Goal: Task Accomplishment & Management: Manage account settings

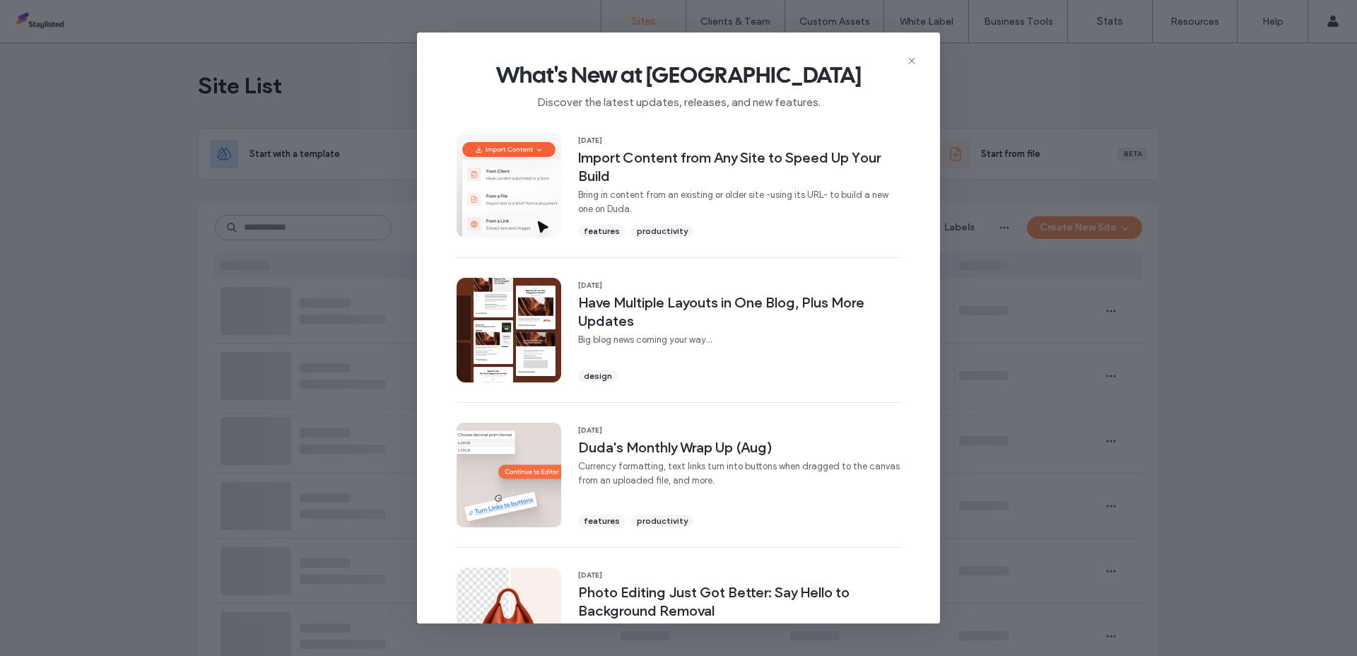
click at [910, 61] on icon at bounding box center [911, 60] width 11 height 11
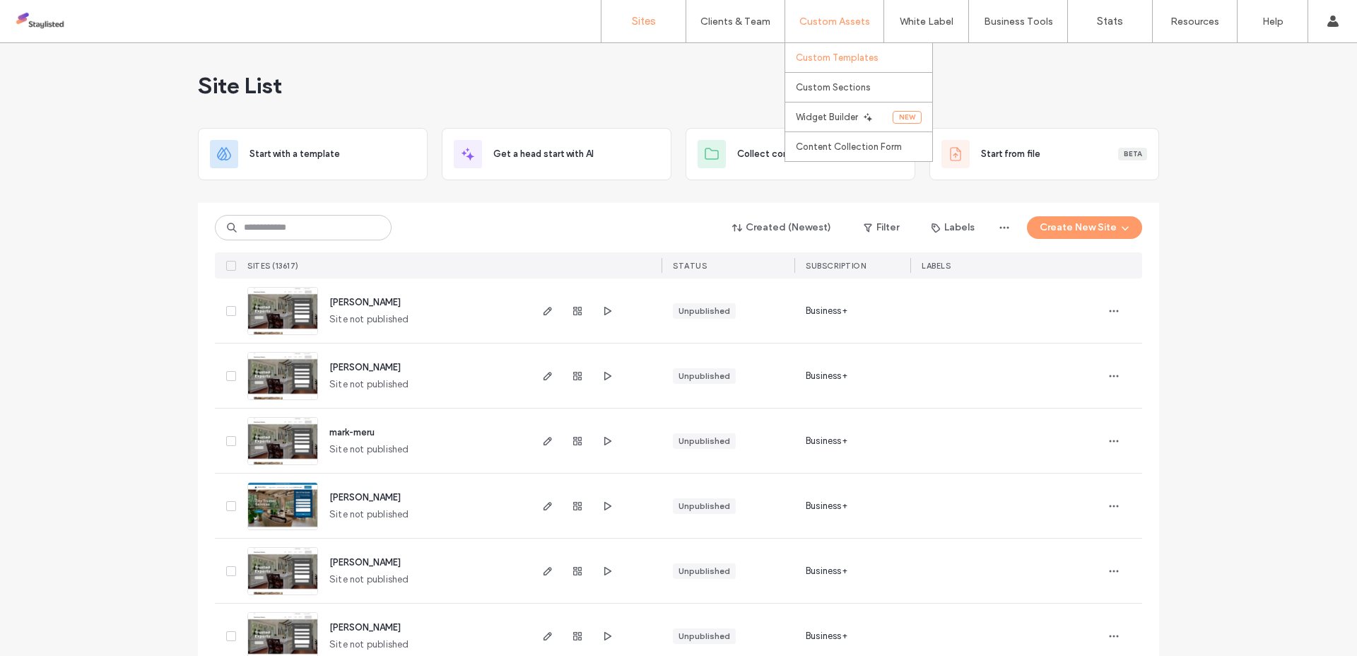
click at [836, 52] on label "Custom Templates" at bounding box center [837, 57] width 83 height 11
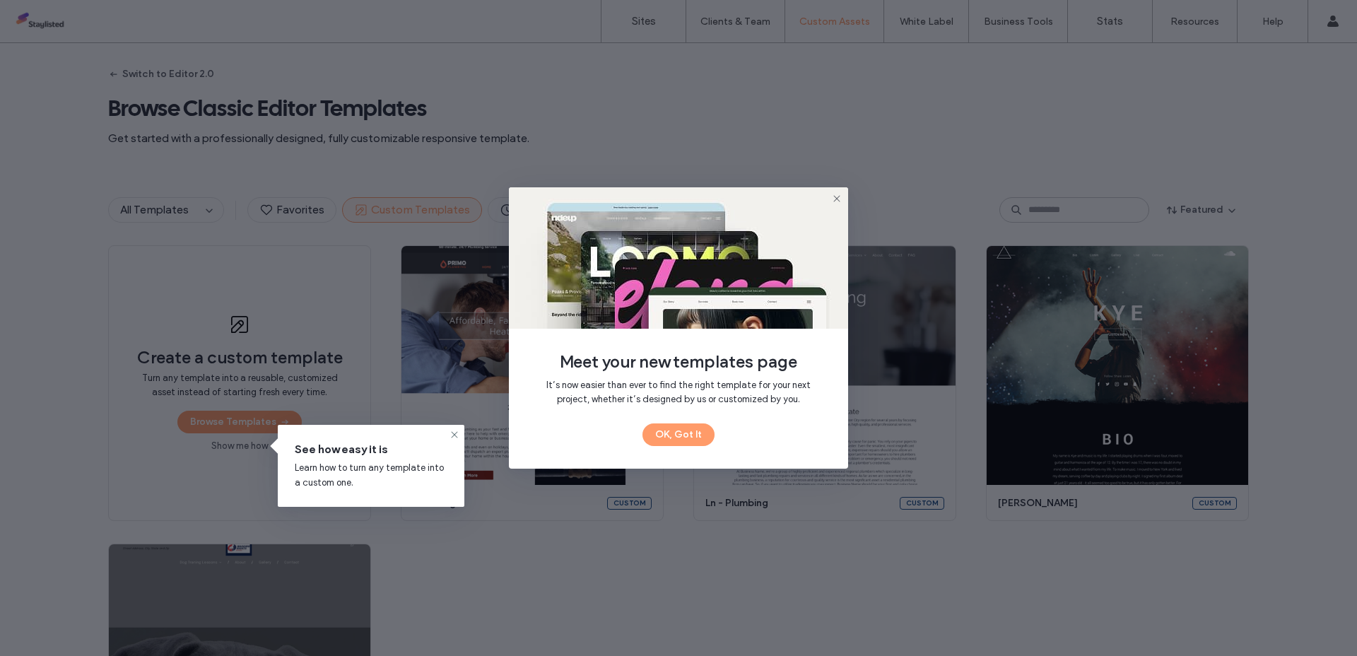
click at [838, 201] on icon at bounding box center [836, 198] width 11 height 11
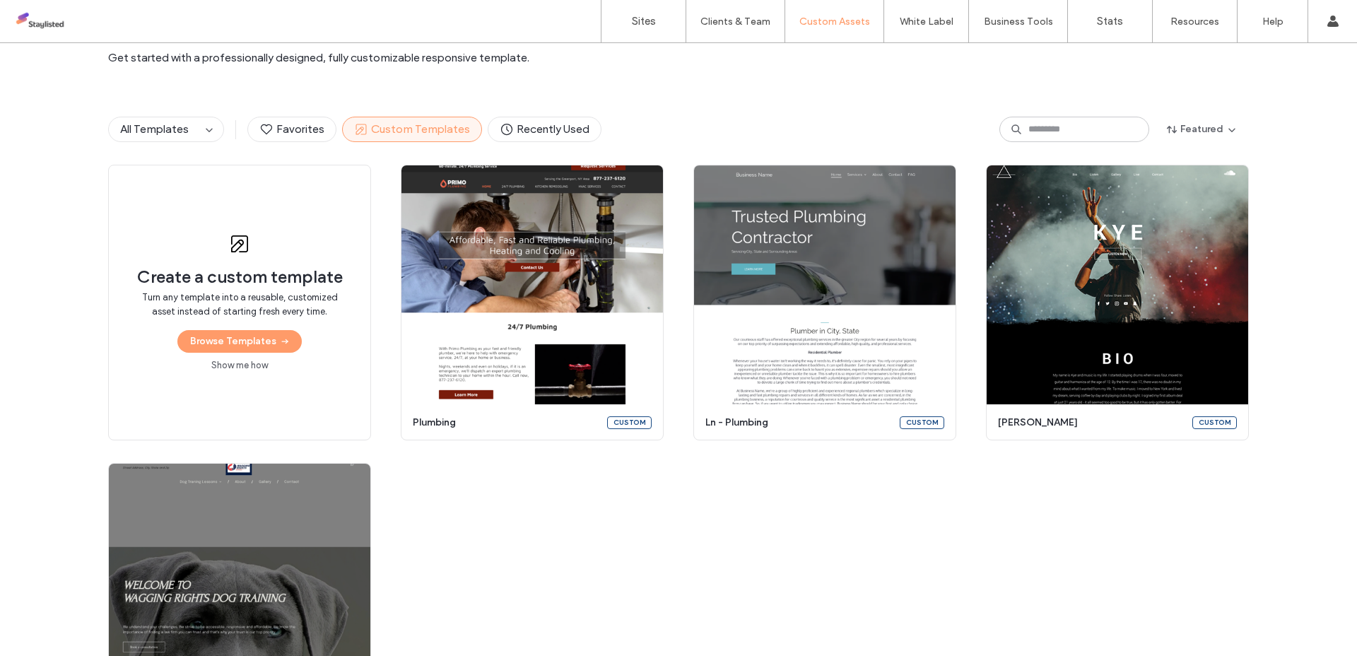
scroll to position [19, 0]
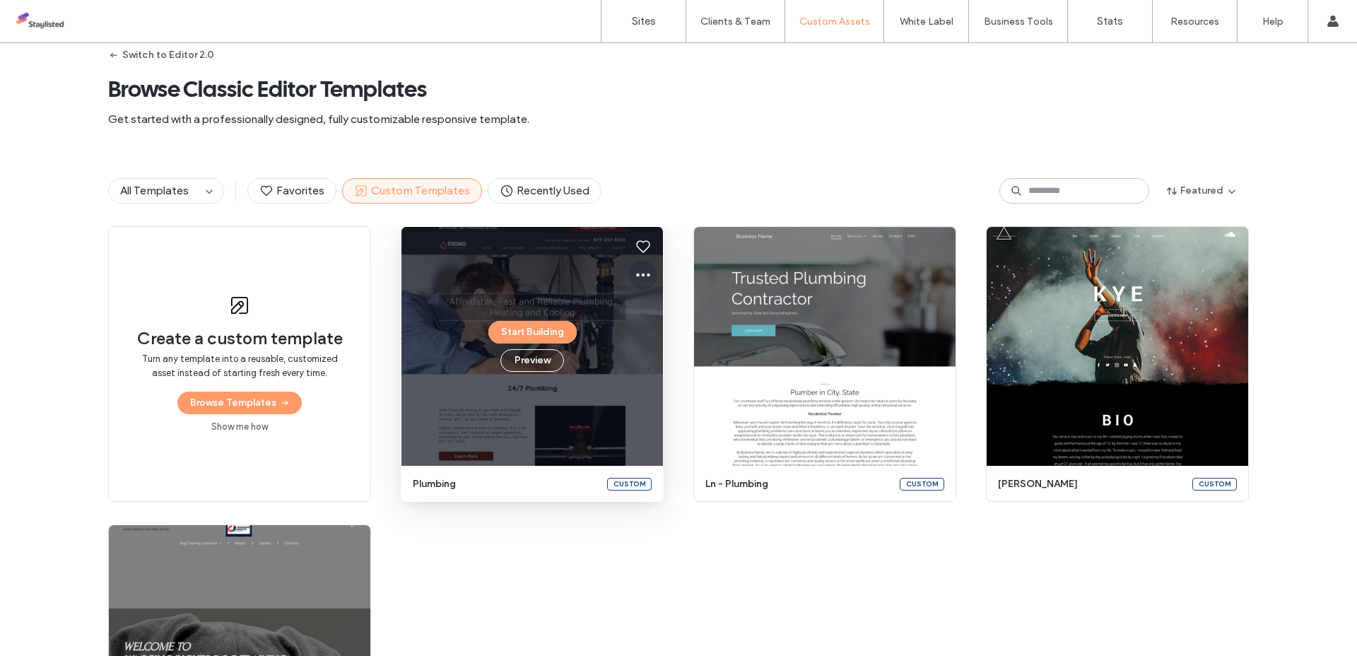
click at [637, 274] on use at bounding box center [643, 276] width 14 height 4
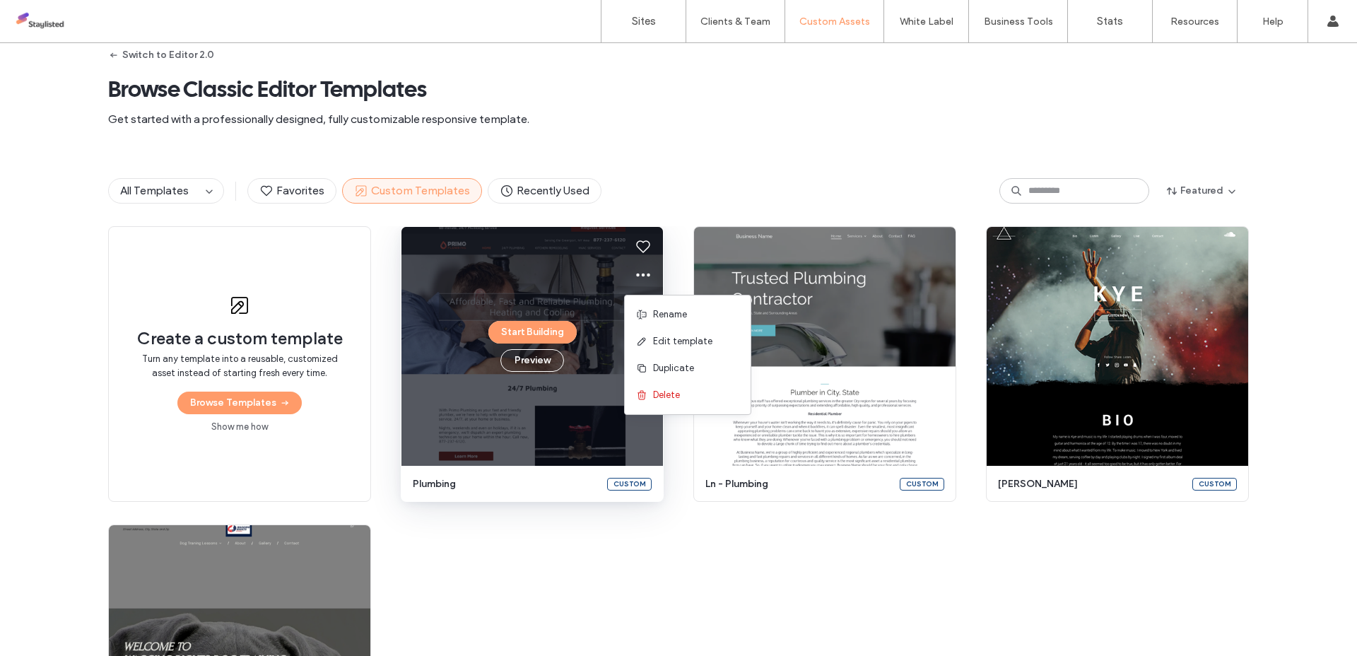
click at [758, 142] on div "Switch to Editor 2.0 Browse Classic Editor Templates Get started with a profess…" at bounding box center [678, 89] width 1141 height 131
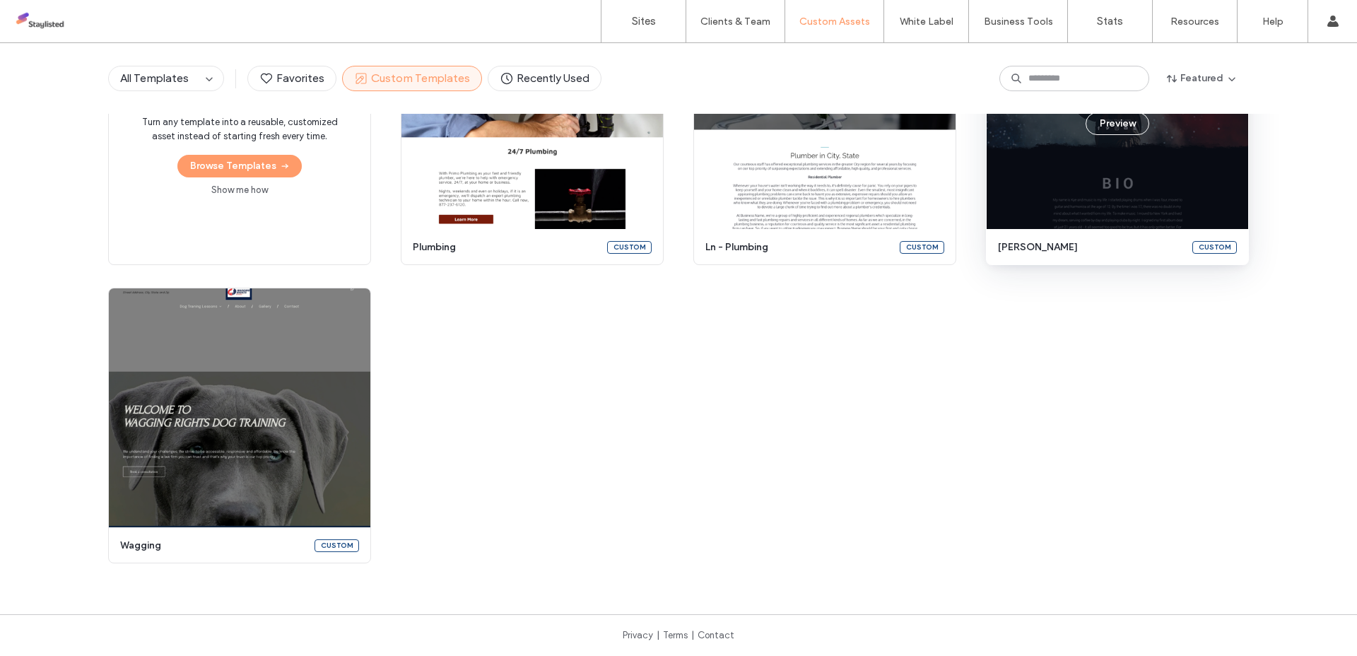
scroll to position [0, 0]
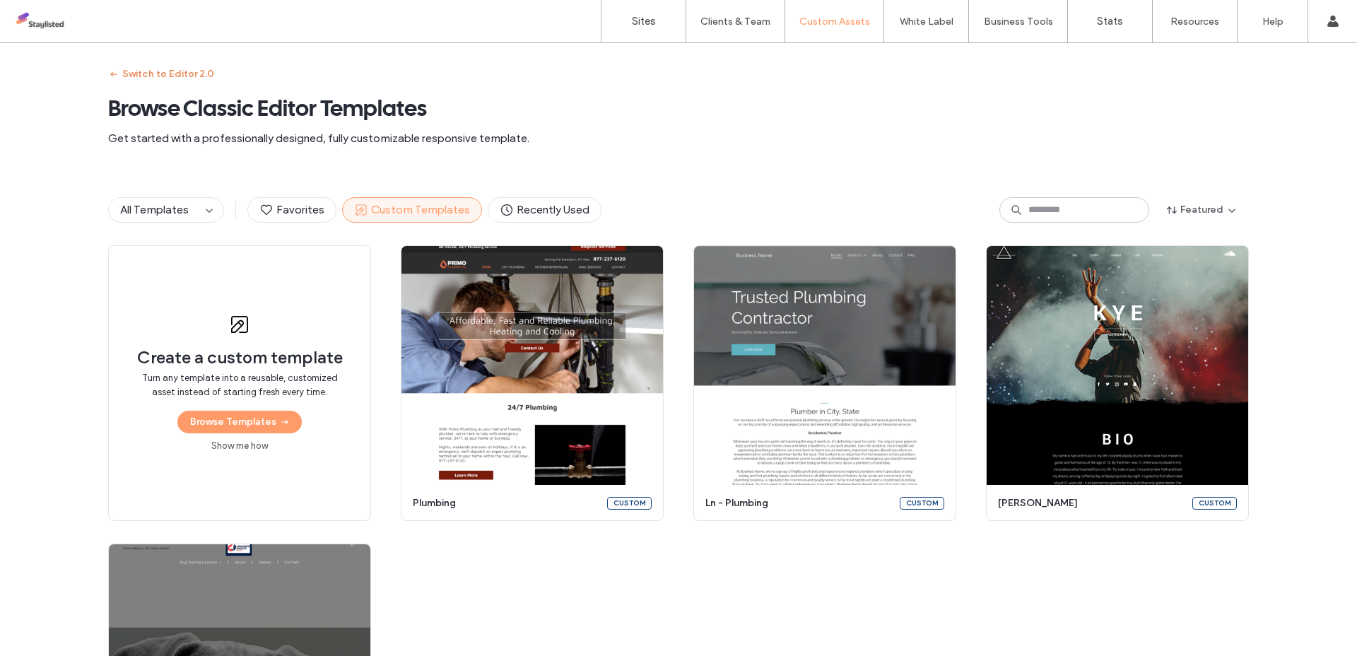
click at [165, 73] on button "Switch to Editor 2.0" at bounding box center [161, 74] width 106 height 23
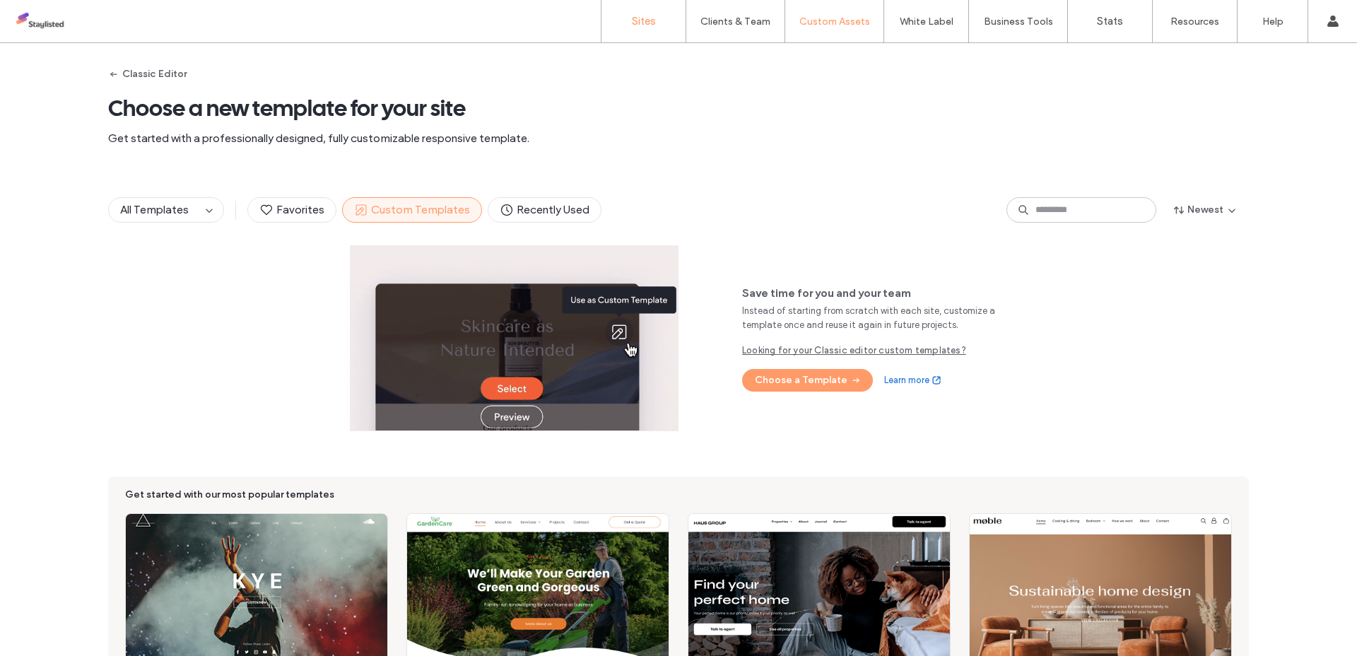
click at [644, 27] on label "Sites" at bounding box center [644, 21] width 24 height 13
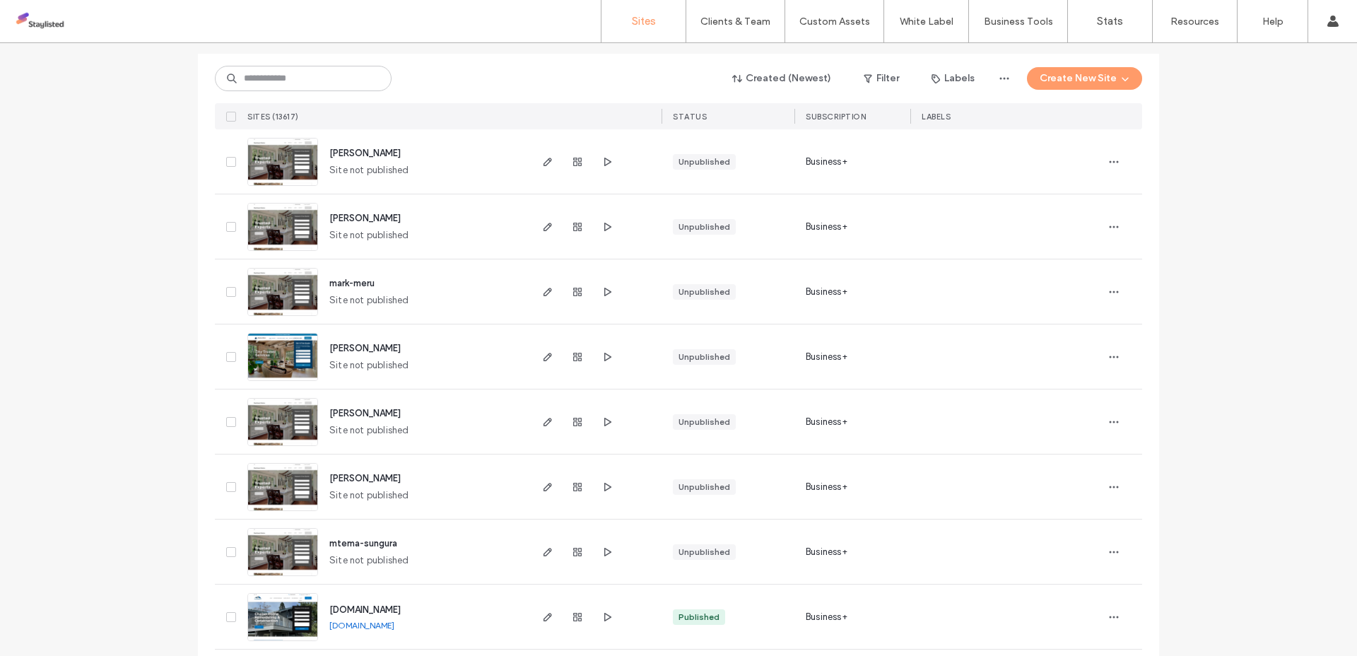
scroll to position [130, 0]
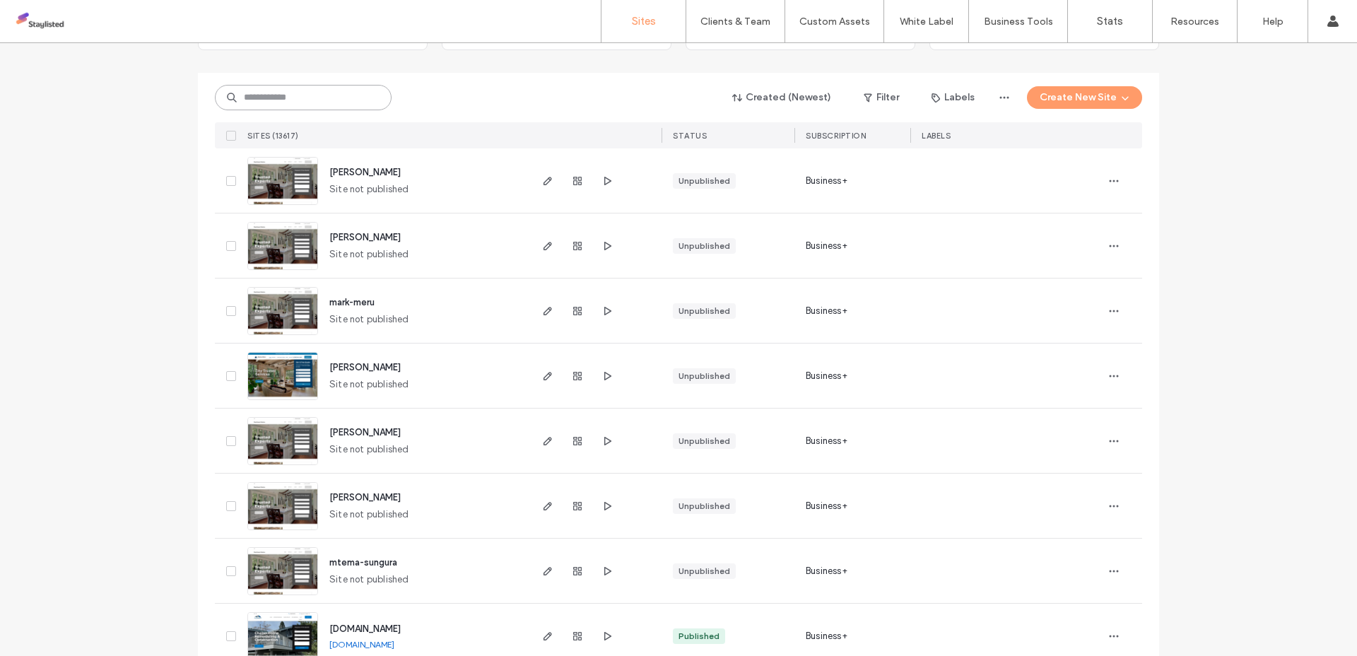
click at [297, 107] on input at bounding box center [303, 97] width 177 height 25
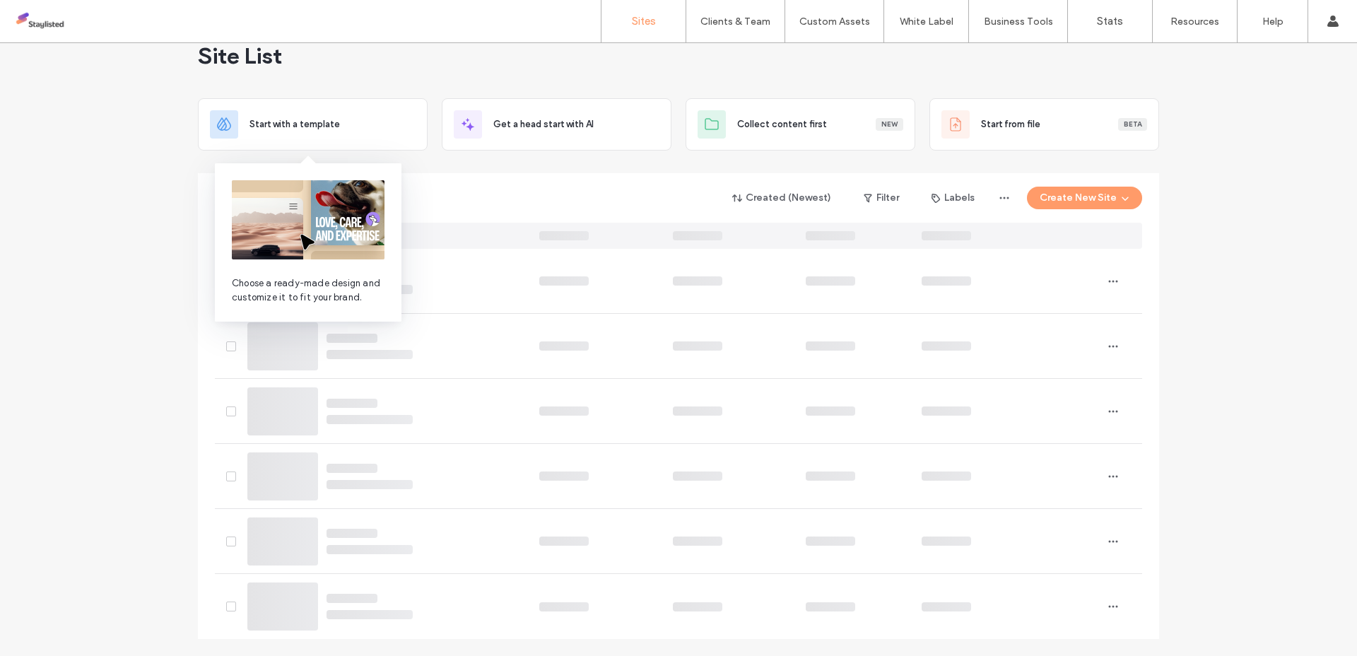
scroll to position [0, 0]
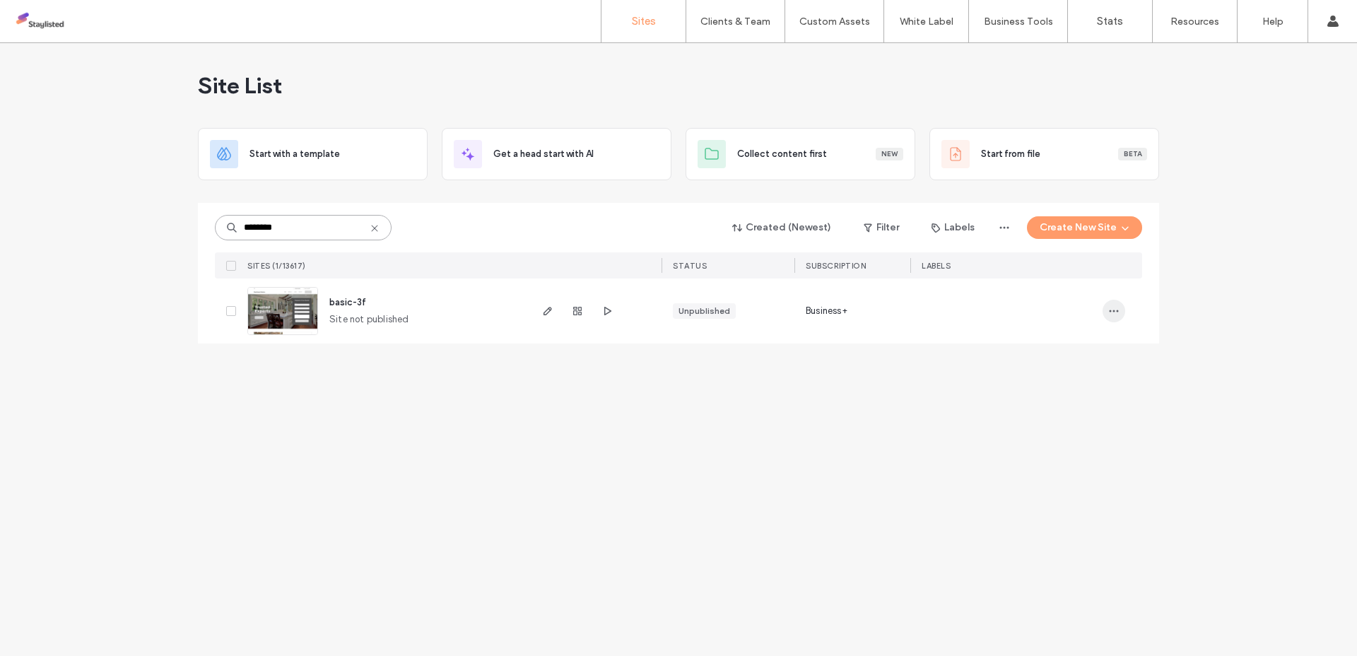
type input "********"
click at [1112, 313] on icon "button" at bounding box center [1113, 310] width 11 height 11
click at [1037, 378] on span "Duplicate Site" at bounding box center [1055, 375] width 61 height 14
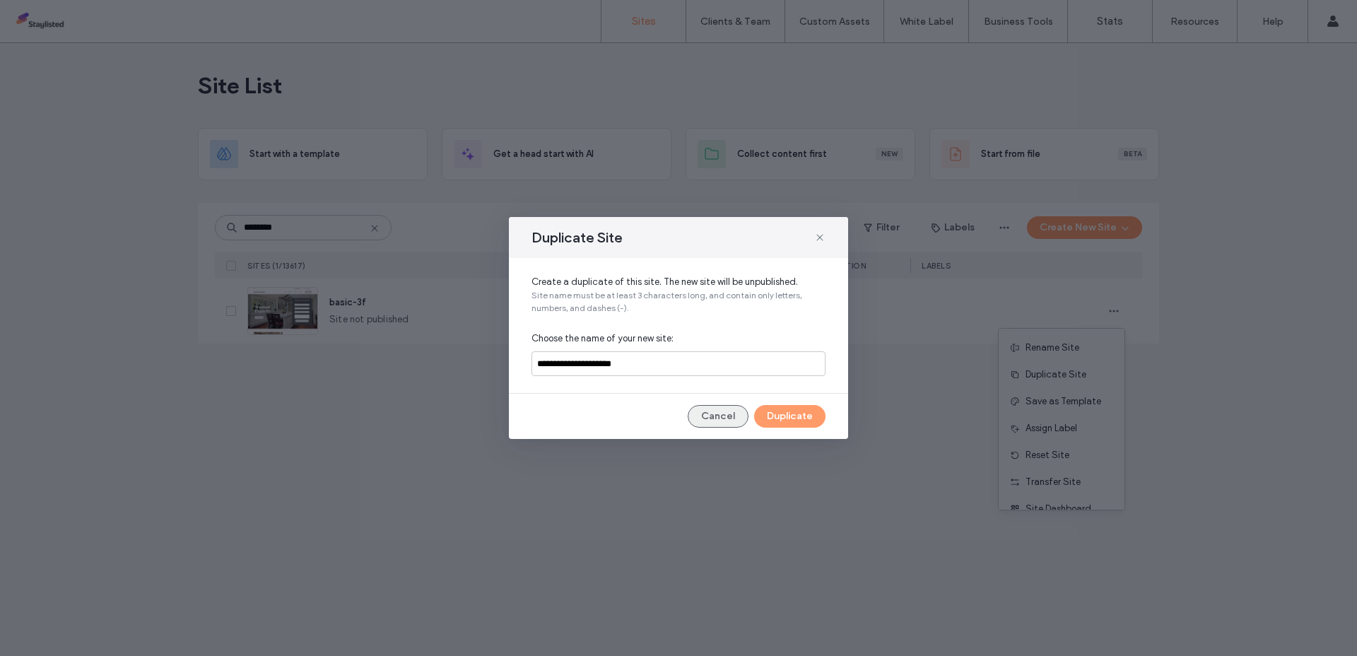
click at [722, 416] on button "Cancel" at bounding box center [718, 416] width 61 height 23
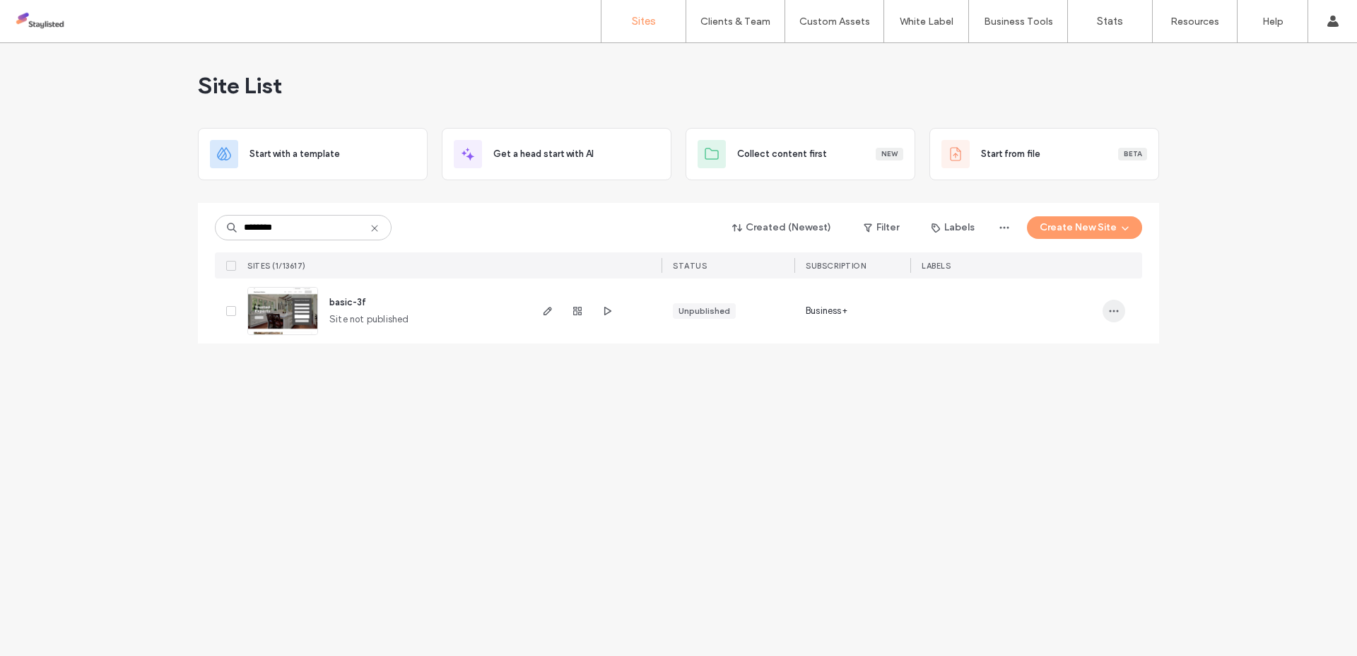
click at [1114, 312] on icon "button" at bounding box center [1113, 310] width 11 height 11
click at [1061, 373] on span "Duplicate Site" at bounding box center [1055, 375] width 61 height 14
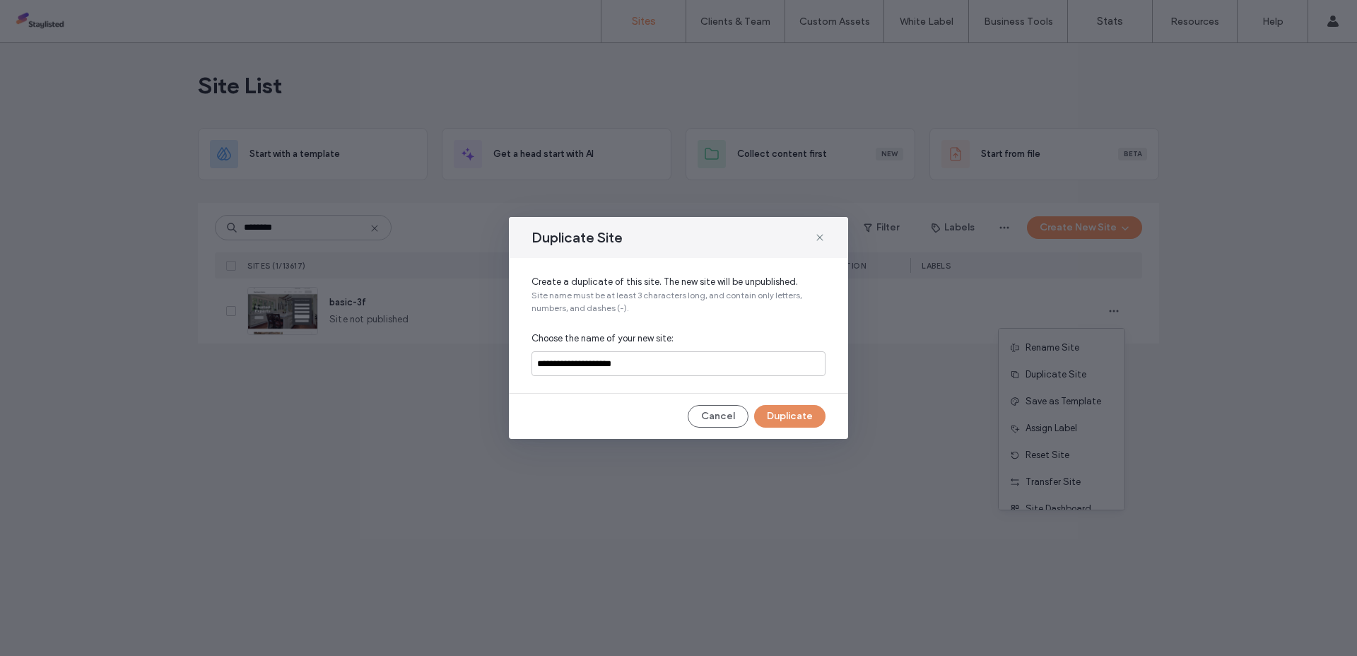
click at [780, 417] on button "Duplicate" at bounding box center [789, 416] width 71 height 23
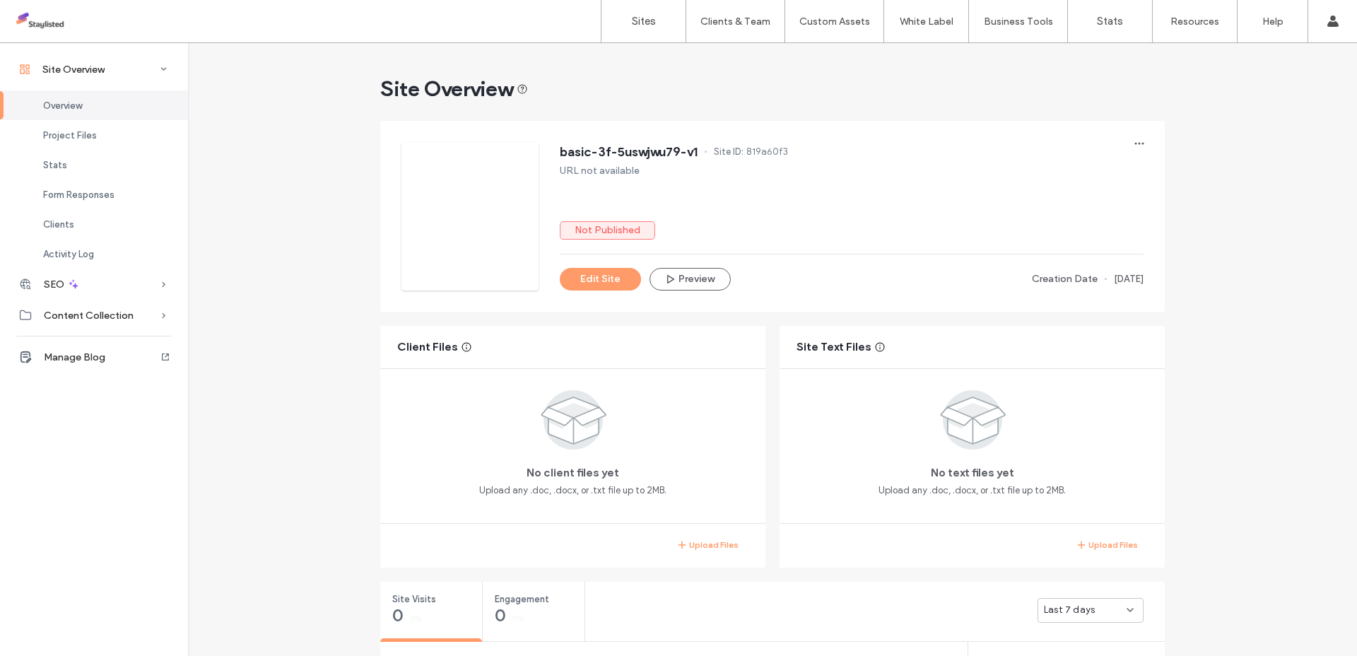
scroll to position [175, 0]
click at [1134, 139] on icon "button" at bounding box center [1139, 143] width 11 height 11
click at [1042, 312] on span at bounding box center [1038, 315] width 16 height 16
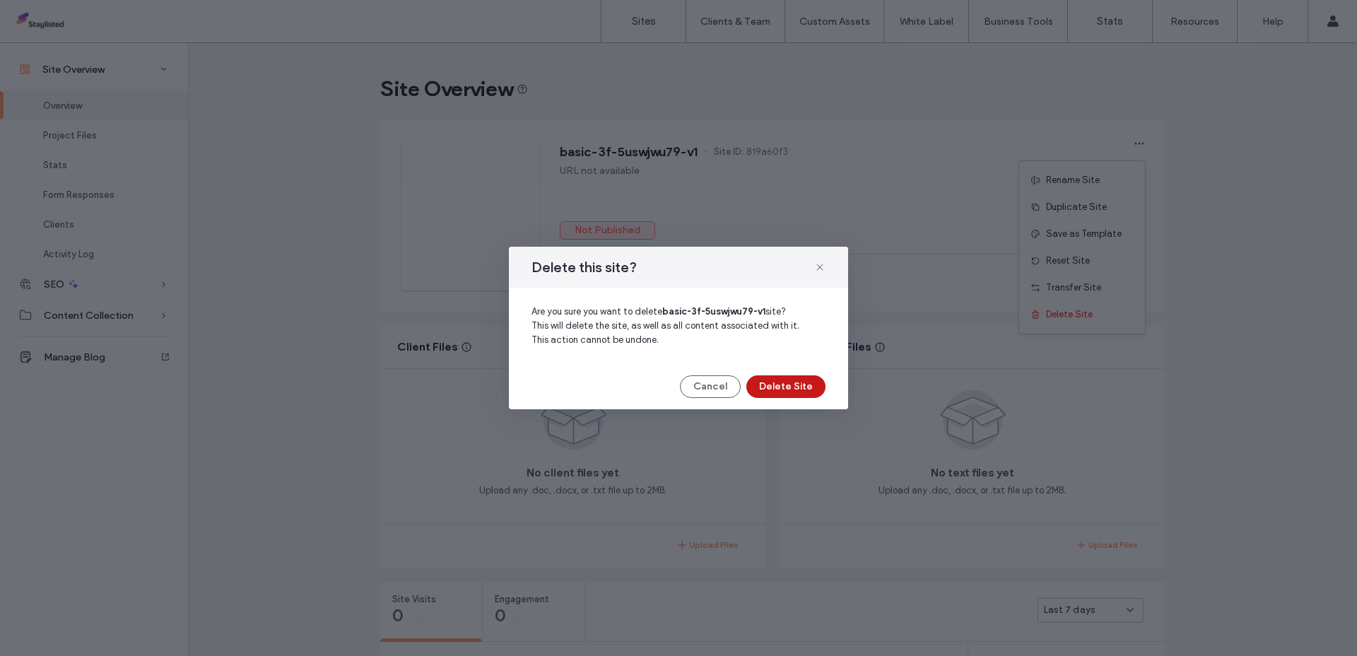
click at [787, 392] on button "Delete Site" at bounding box center [785, 386] width 79 height 23
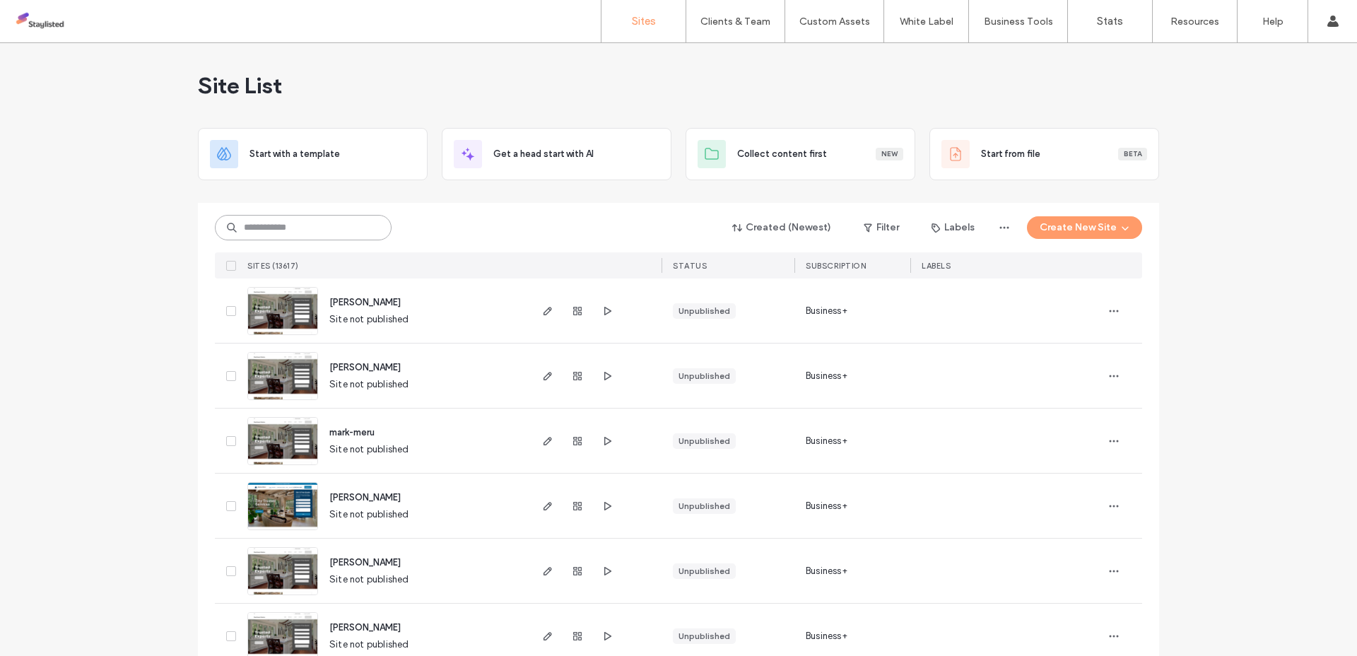
click at [272, 230] on input at bounding box center [303, 227] width 177 height 25
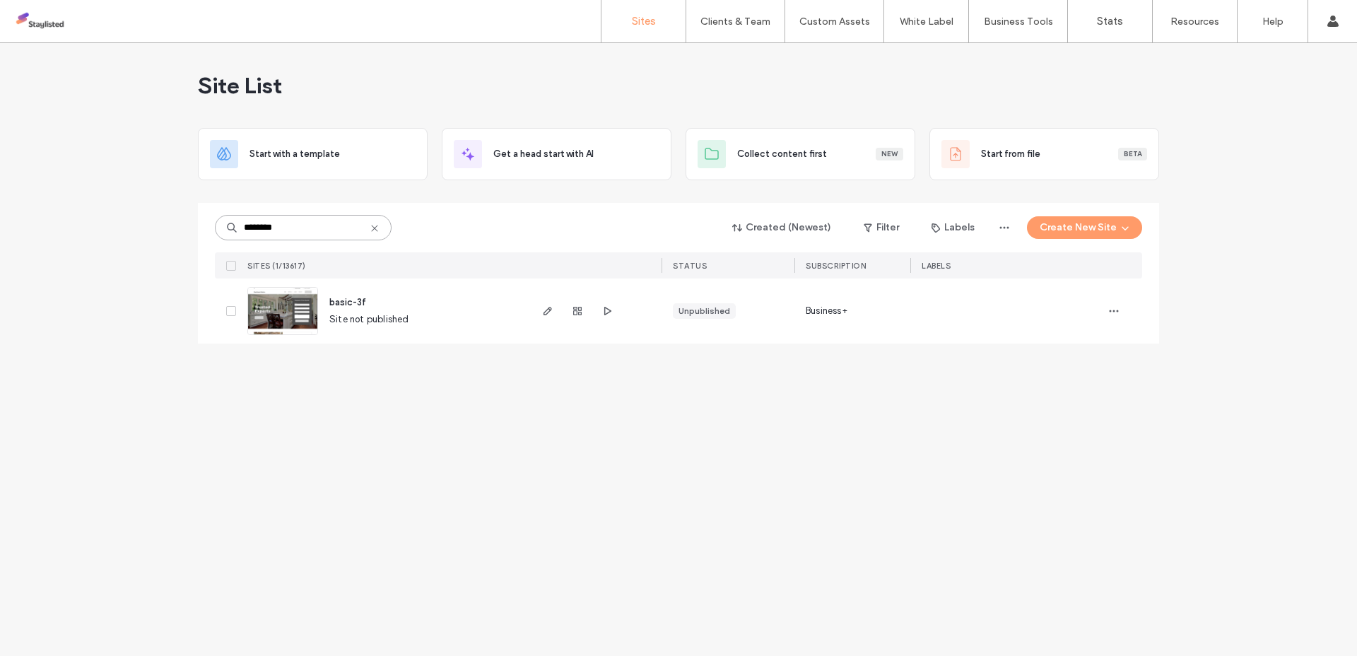
type input "********"
click at [1117, 312] on icon "button" at bounding box center [1113, 310] width 11 height 11
click at [579, 315] on icon "button" at bounding box center [577, 310] width 11 height 11
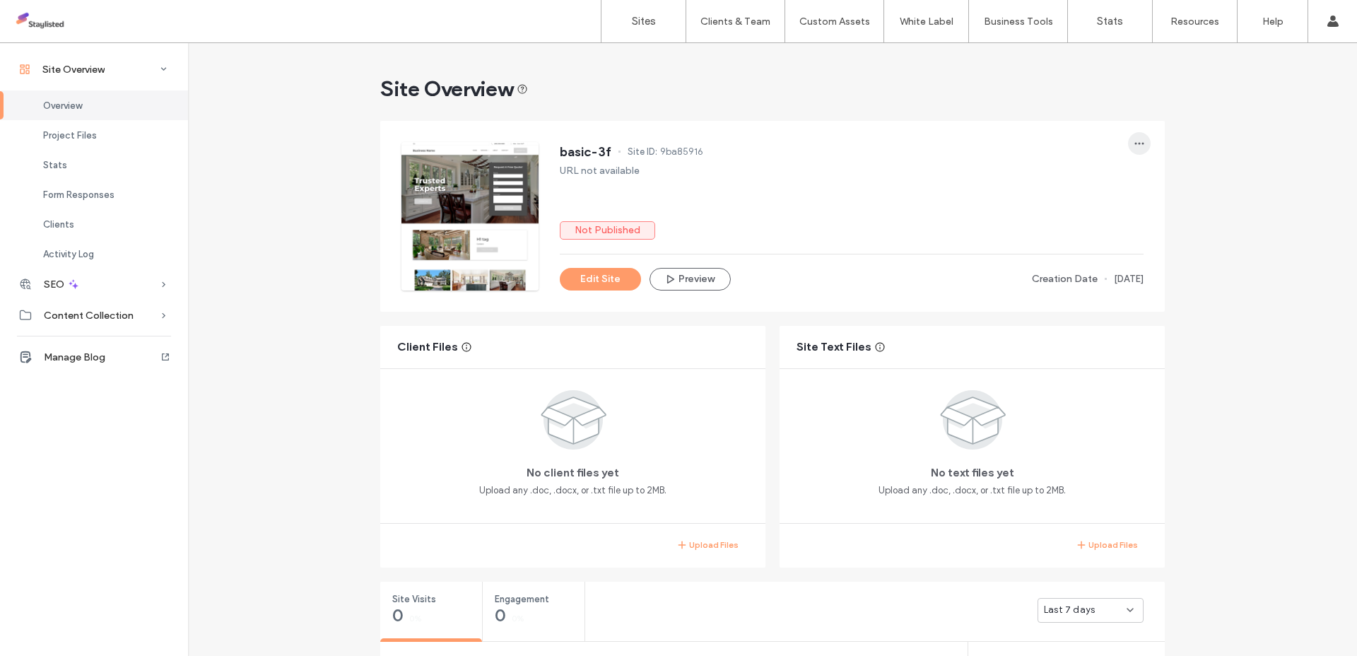
click at [1135, 152] on span "button" at bounding box center [1139, 143] width 23 height 23
click at [1073, 217] on div "Duplicate Site" at bounding box center [1082, 207] width 126 height 27
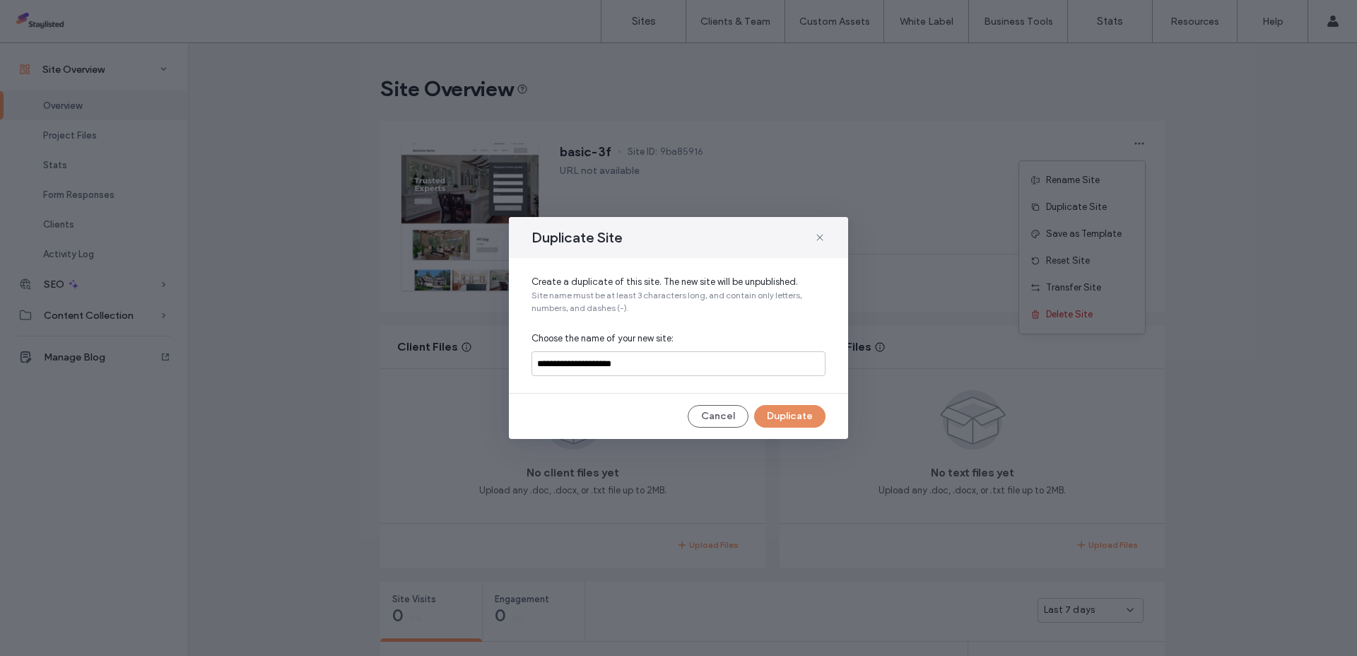
click at [806, 417] on button "Duplicate" at bounding box center [789, 416] width 71 height 23
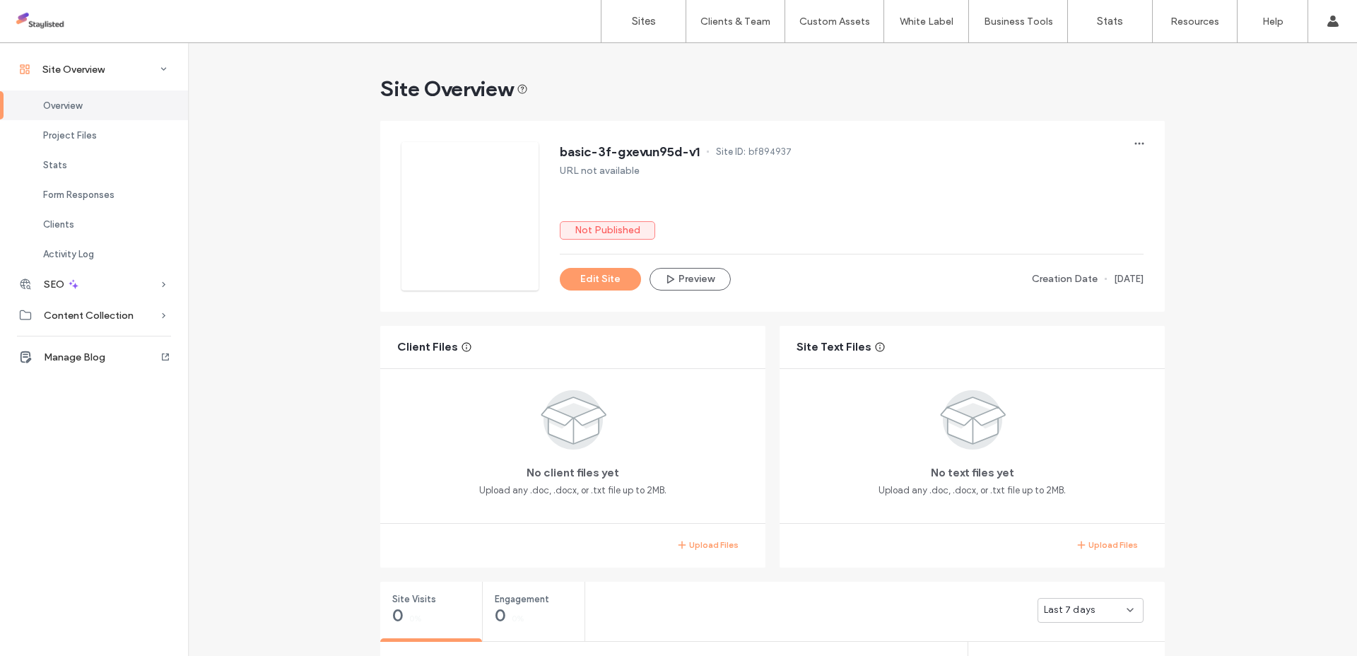
click at [782, 153] on span "bf894937" at bounding box center [769, 152] width 43 height 14
click at [780, 153] on span "bf894937" at bounding box center [769, 152] width 43 height 14
click at [762, 152] on span "bf894937" at bounding box center [769, 152] width 43 height 14
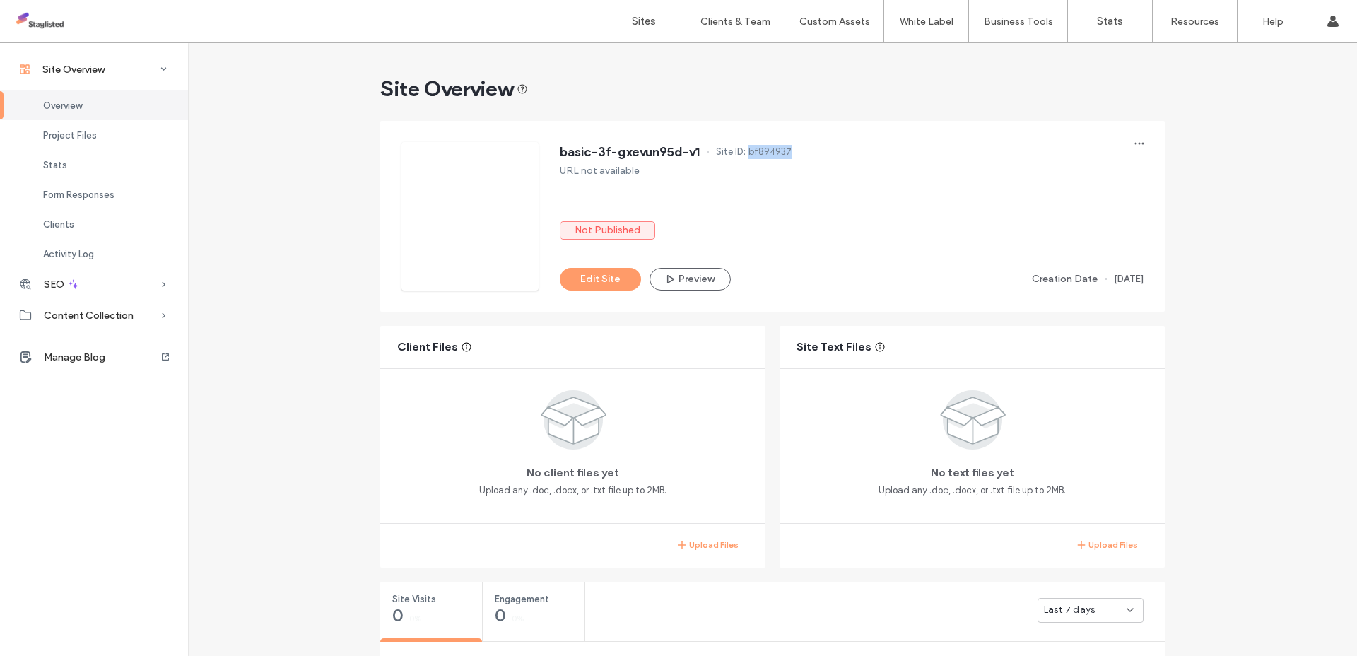
copy span "bf894937"
click at [642, 26] on label "Sites" at bounding box center [644, 21] width 24 height 13
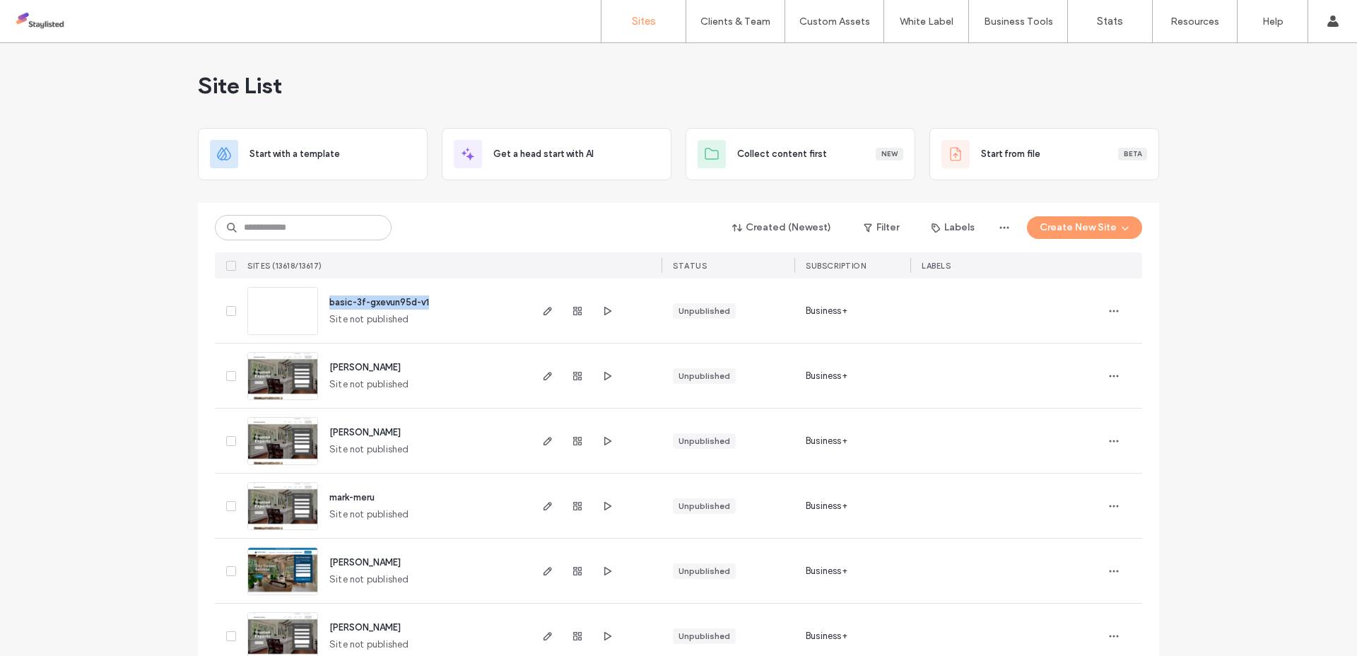
drag, startPoint x: 464, startPoint y: 302, endPoint x: 326, endPoint y: 301, distance: 137.8
click at [326, 301] on div "basic-3f-gxevun95d-v1 Site not published" at bounding box center [423, 310] width 210 height 64
copy span "basic-3f-gxevun95d-v1"
click at [302, 225] on input at bounding box center [303, 227] width 177 height 25
click at [1111, 311] on icon "button" at bounding box center [1113, 310] width 11 height 11
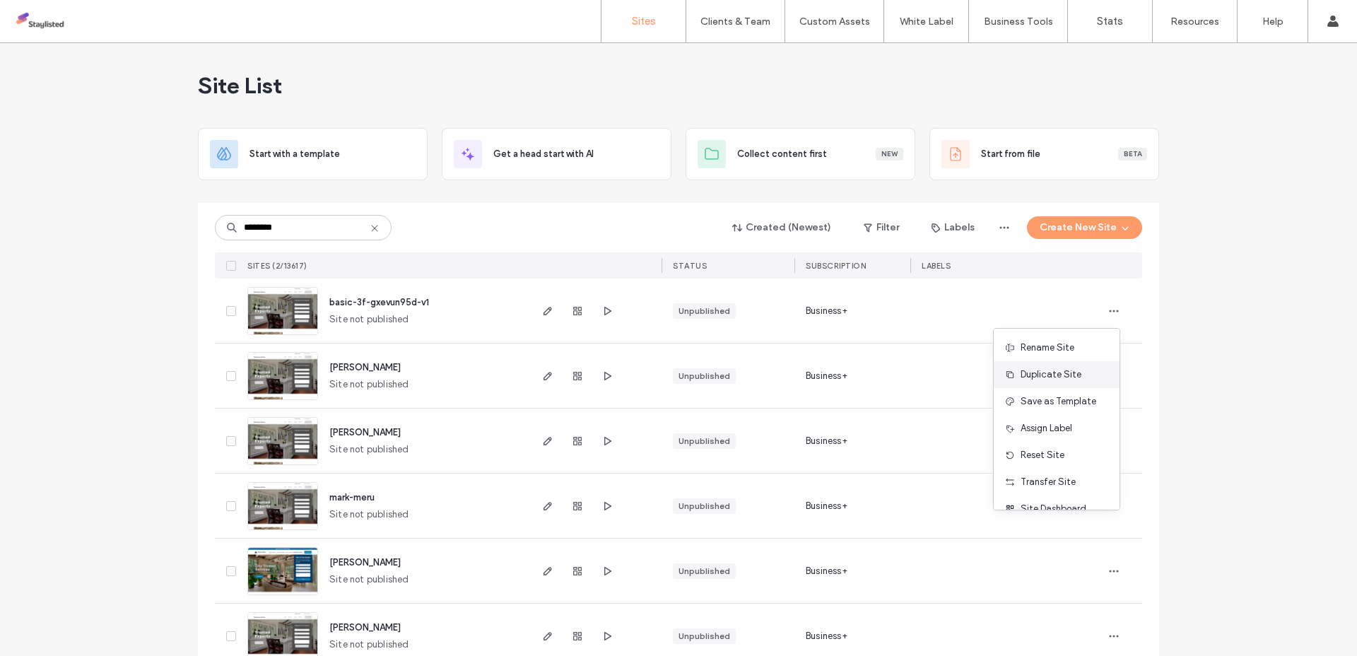
click at [1057, 375] on span "Duplicate Site" at bounding box center [1051, 375] width 61 height 14
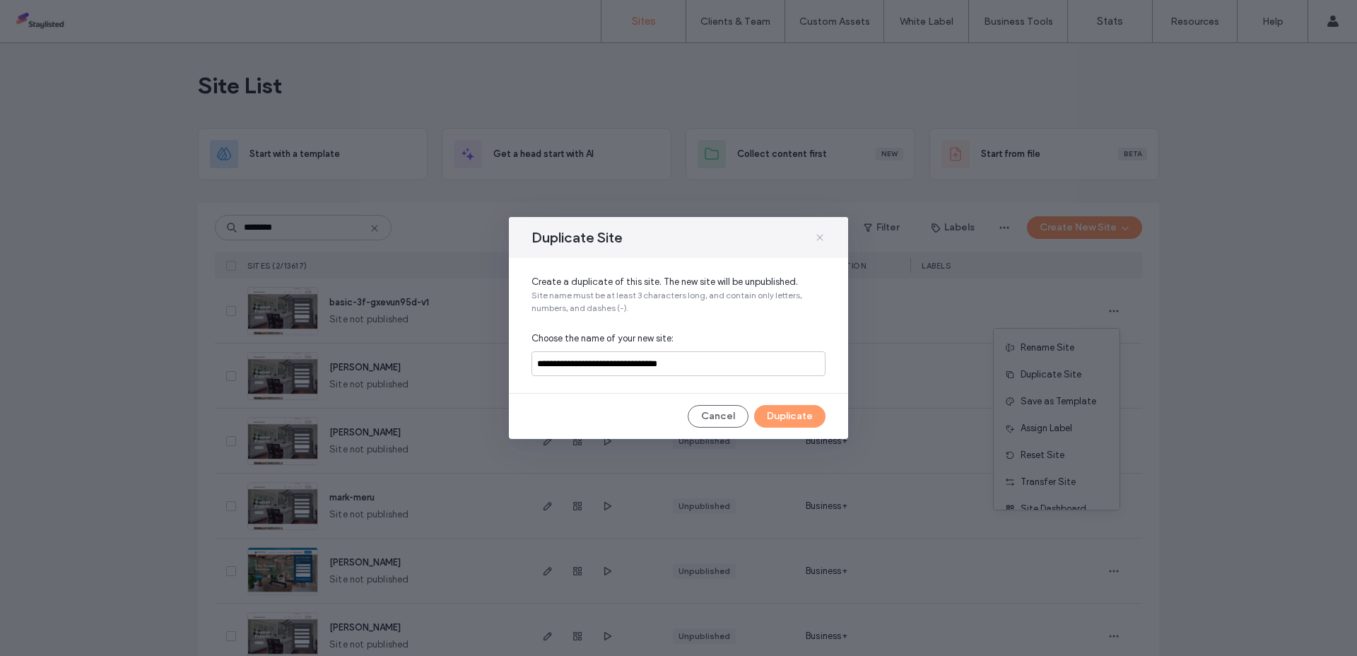
click at [821, 239] on icon at bounding box center [819, 237] width 11 height 11
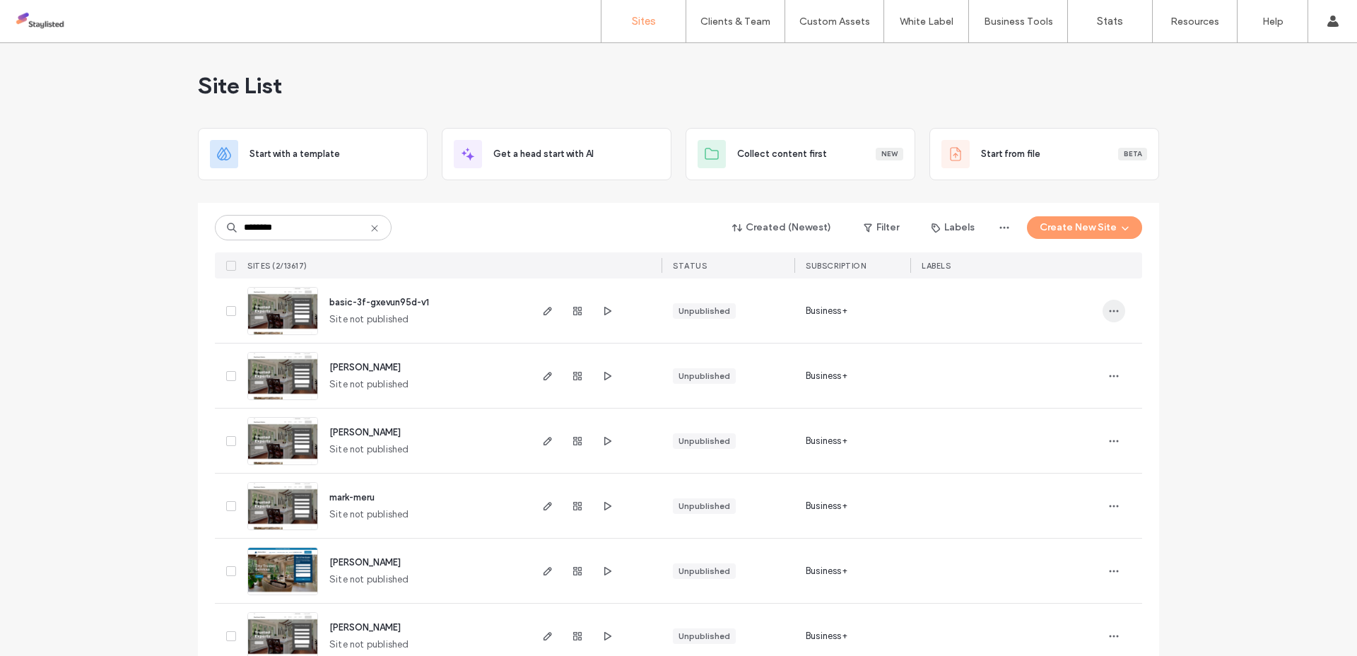
click at [1108, 312] on icon "button" at bounding box center [1113, 310] width 11 height 11
click at [1057, 383] on div "Duplicate Site" at bounding box center [1057, 374] width 126 height 27
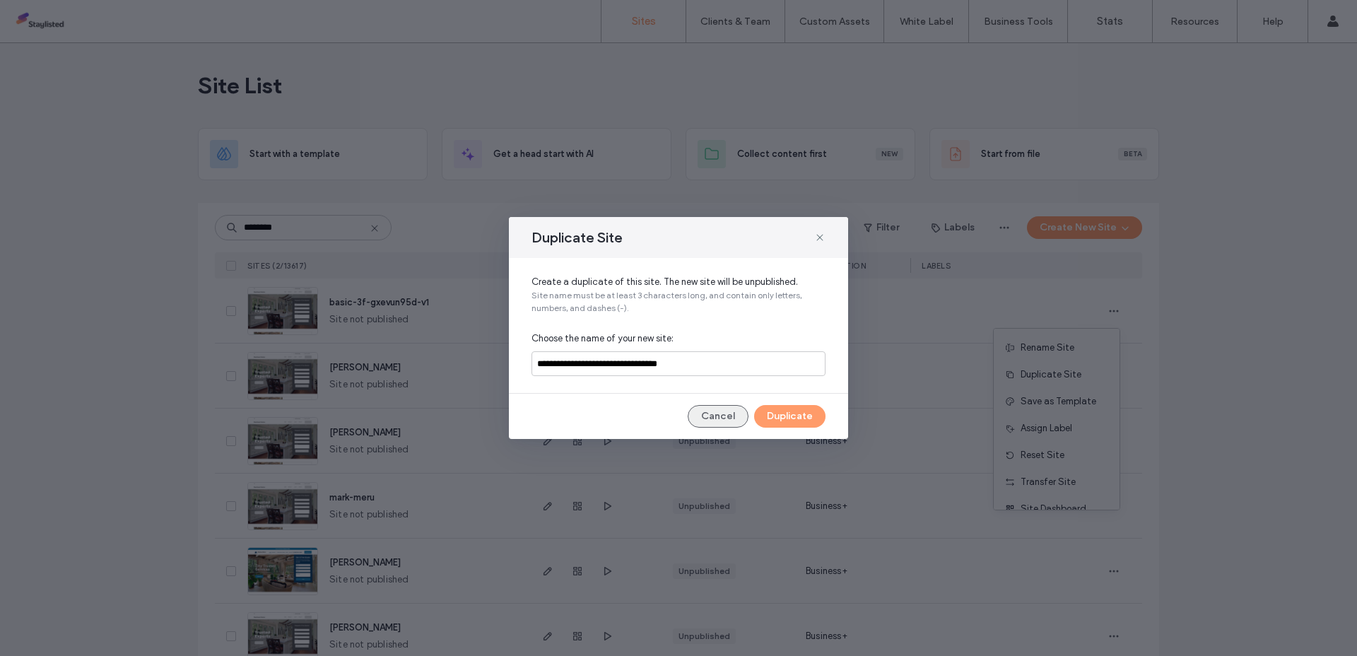
click at [701, 409] on button "Cancel" at bounding box center [718, 416] width 61 height 23
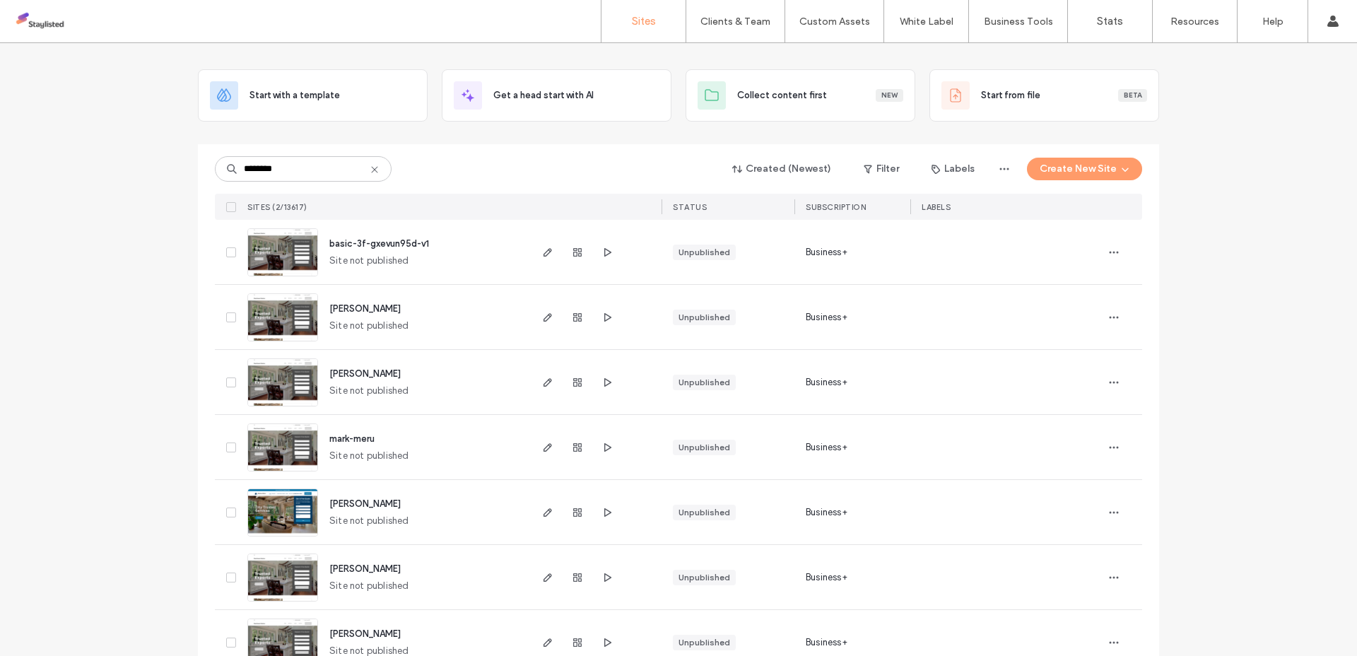
scroll to position [63, 0]
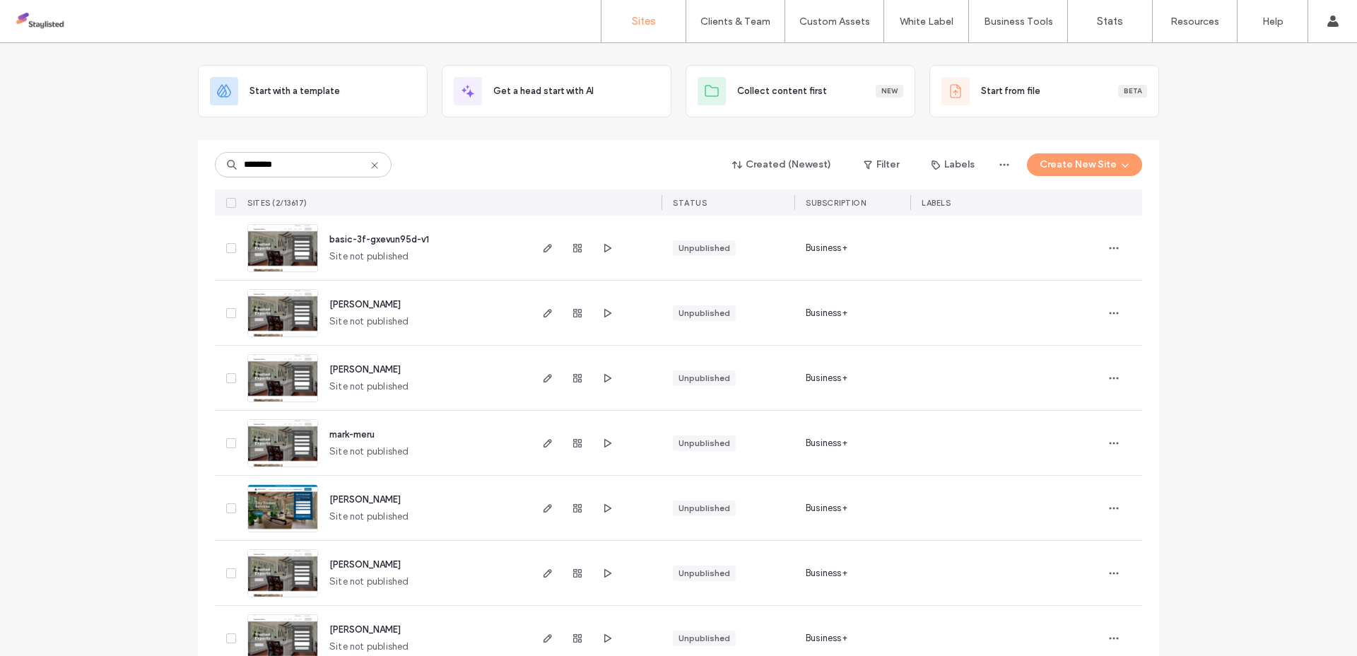
click at [261, 149] on div "******** Created (Newest) Filter Labels Create New Site SITES (2/13617) STATUS …" at bounding box center [678, 178] width 927 height 76
click at [299, 168] on input "********" at bounding box center [303, 164] width 177 height 25
type input "********"
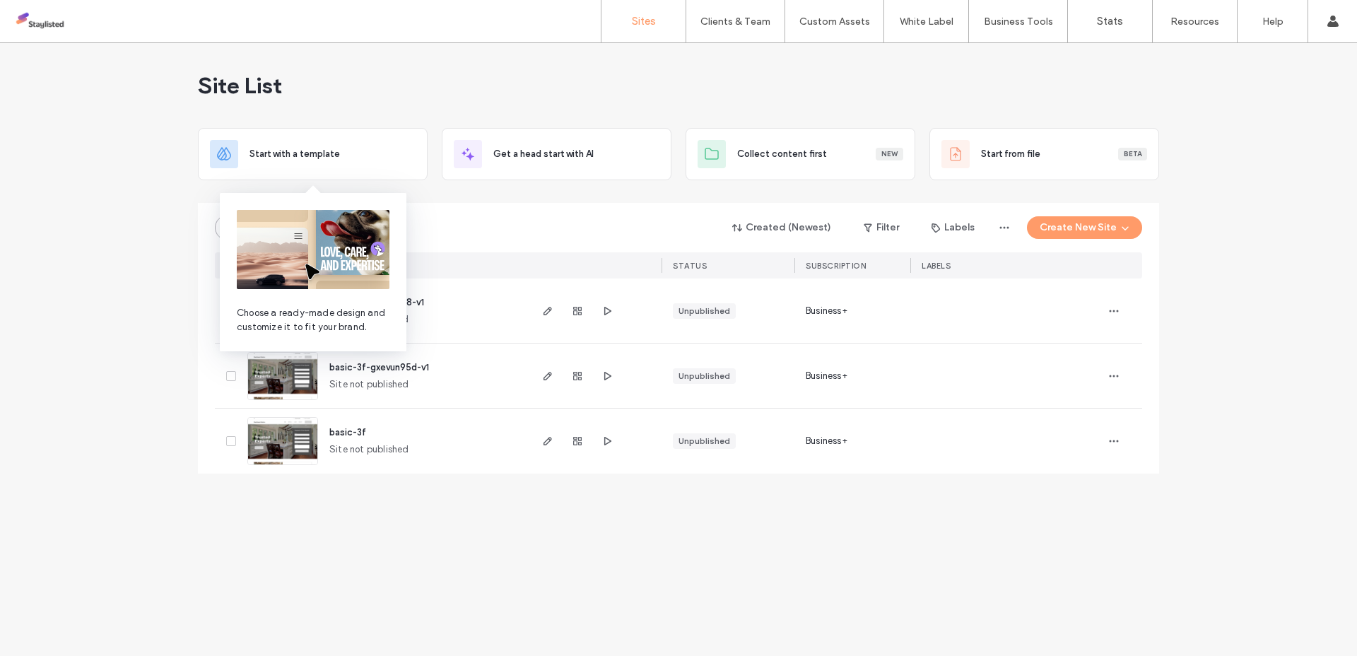
scroll to position [0, 0]
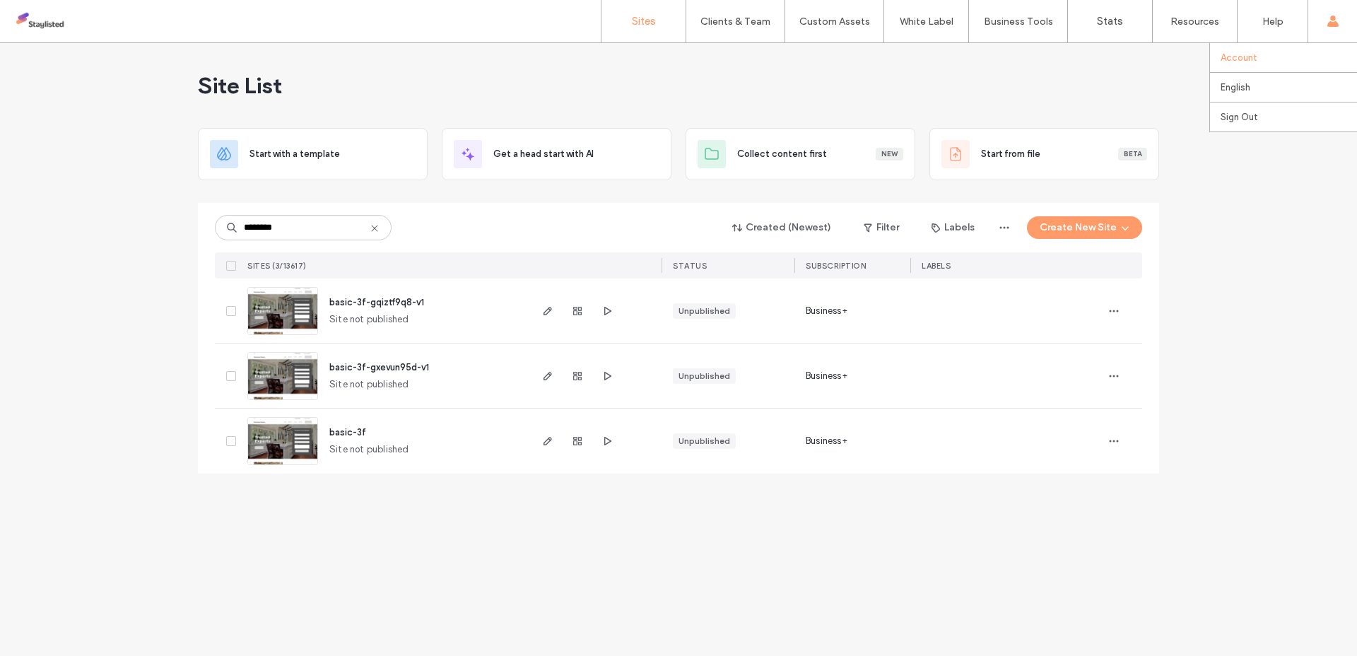
click at [1276, 54] on link "Account" at bounding box center [1289, 57] width 136 height 29
